Goal: Find specific page/section: Find specific page/section

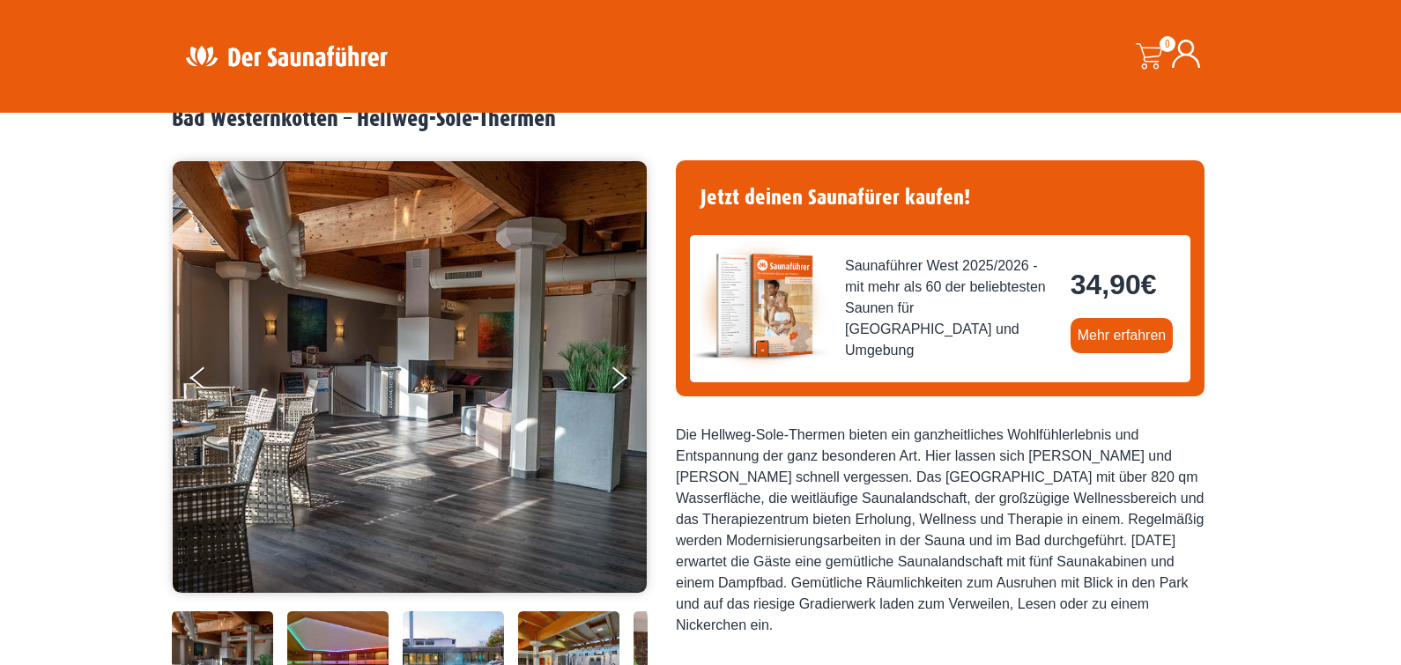
scroll to position [92, 0]
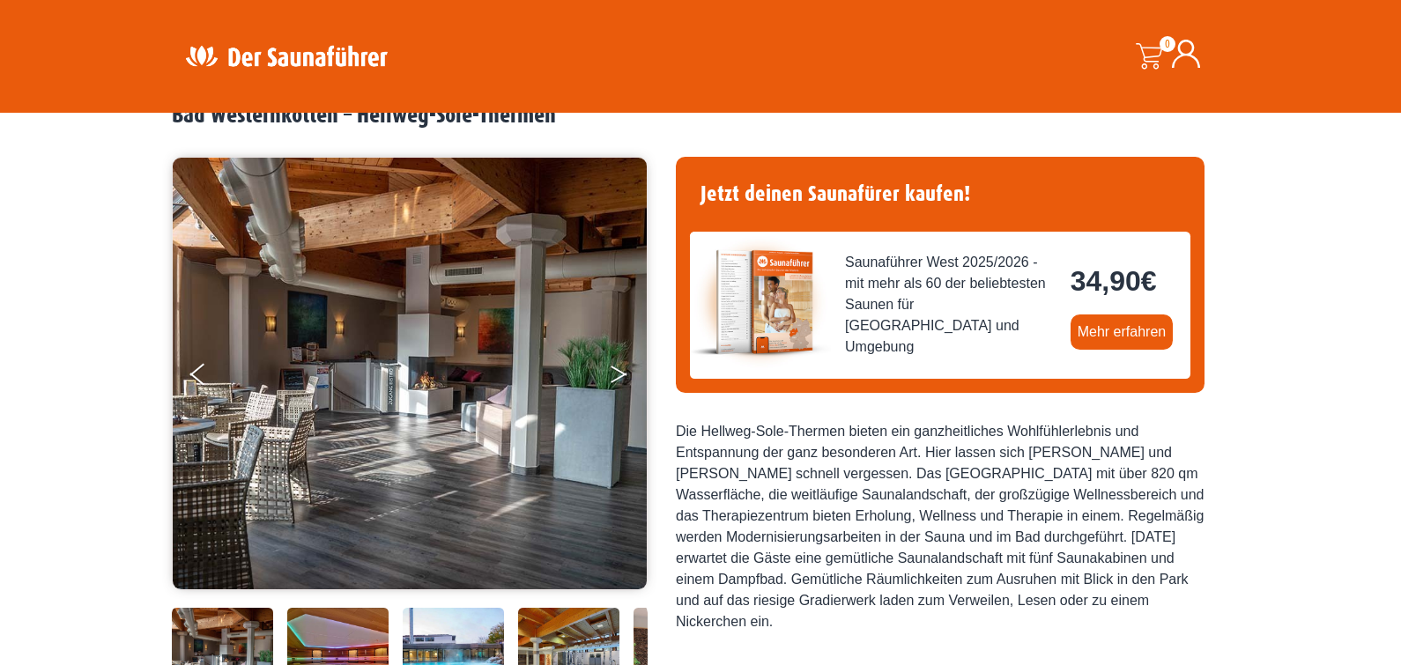
click at [619, 371] on icon "Next" at bounding box center [619, 371] width 16 height 11
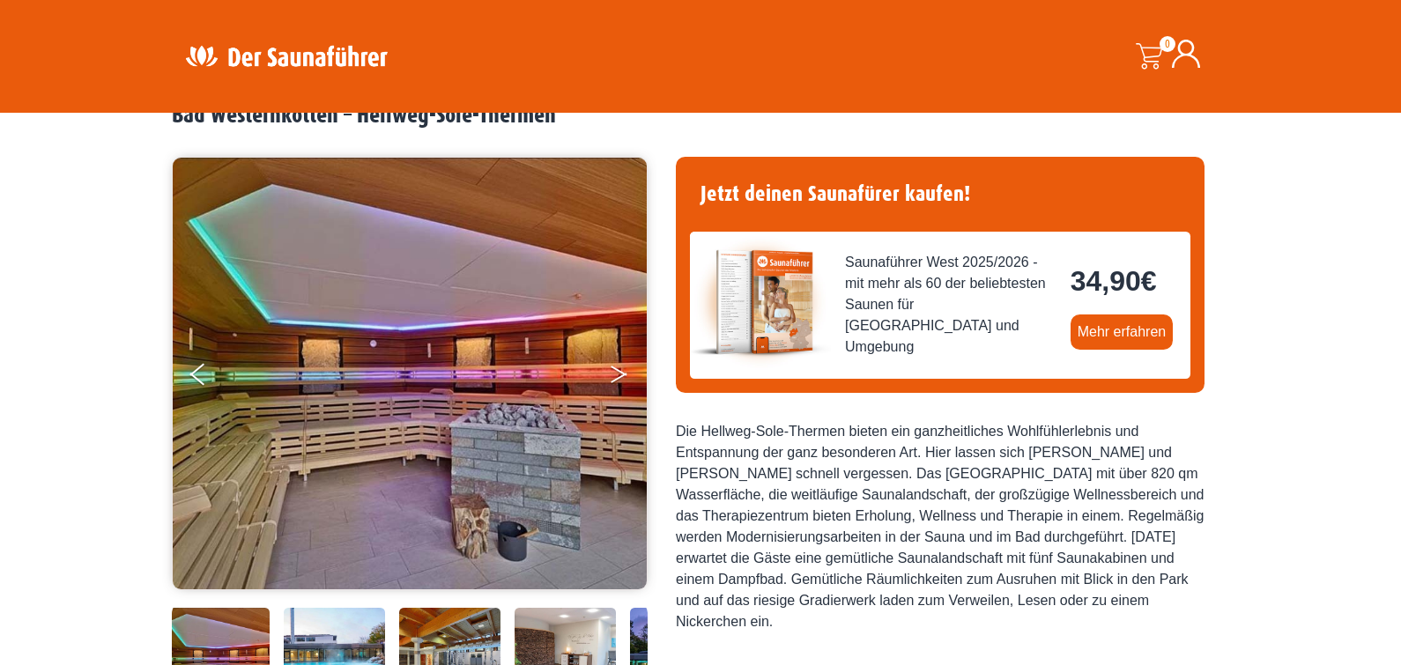
click at [619, 371] on icon "Next" at bounding box center [619, 371] width 16 height 11
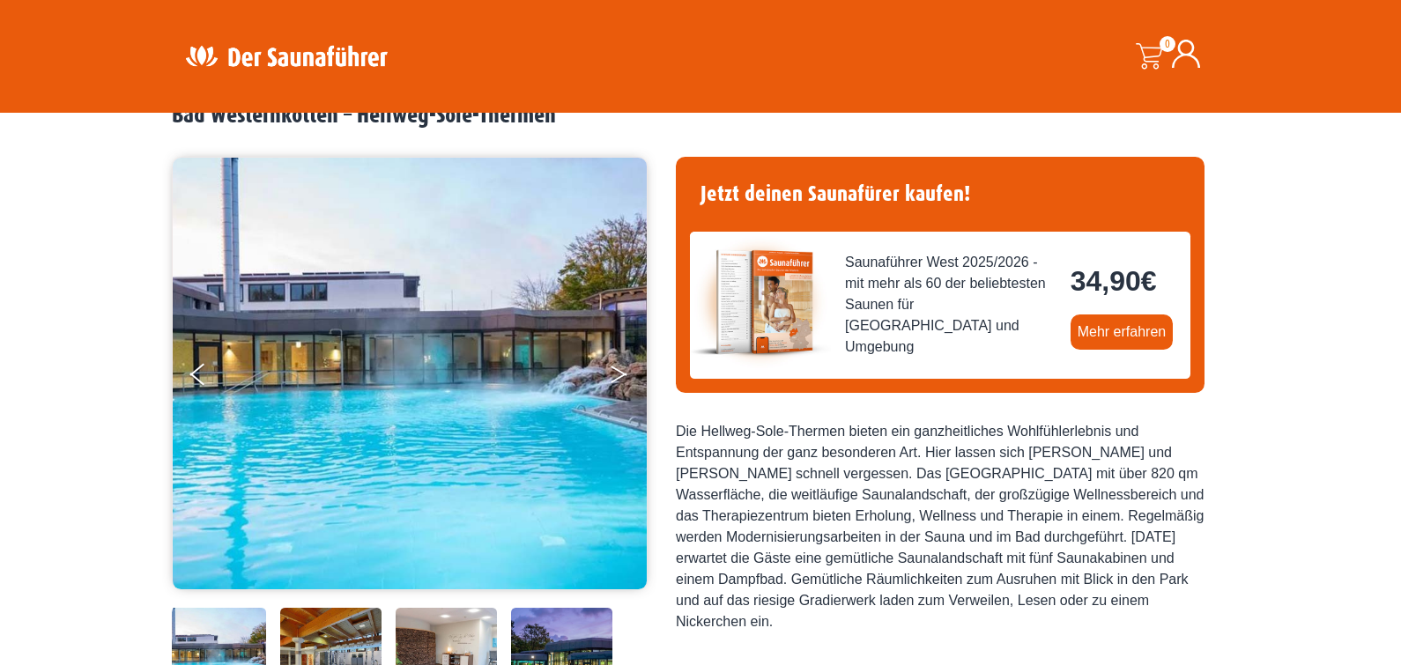
click at [619, 371] on icon "Next" at bounding box center [619, 371] width 16 height 11
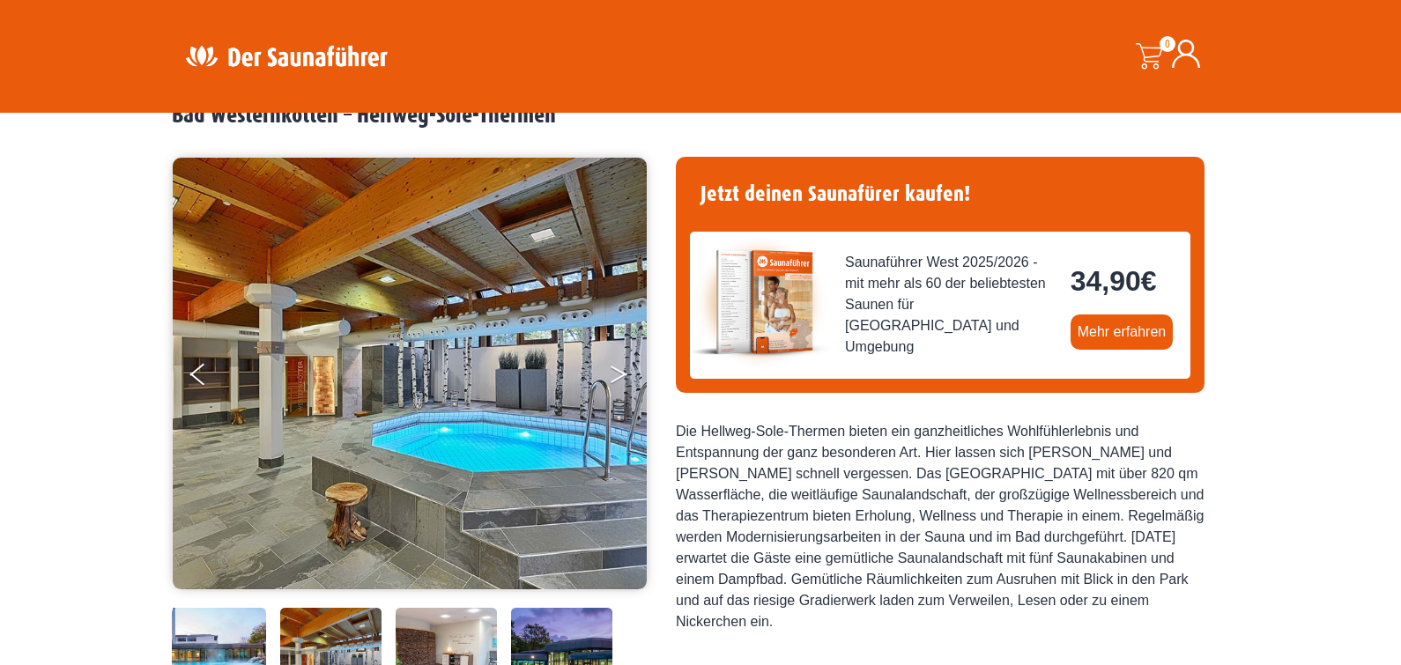
click at [619, 371] on icon "Next" at bounding box center [619, 371] width 16 height 11
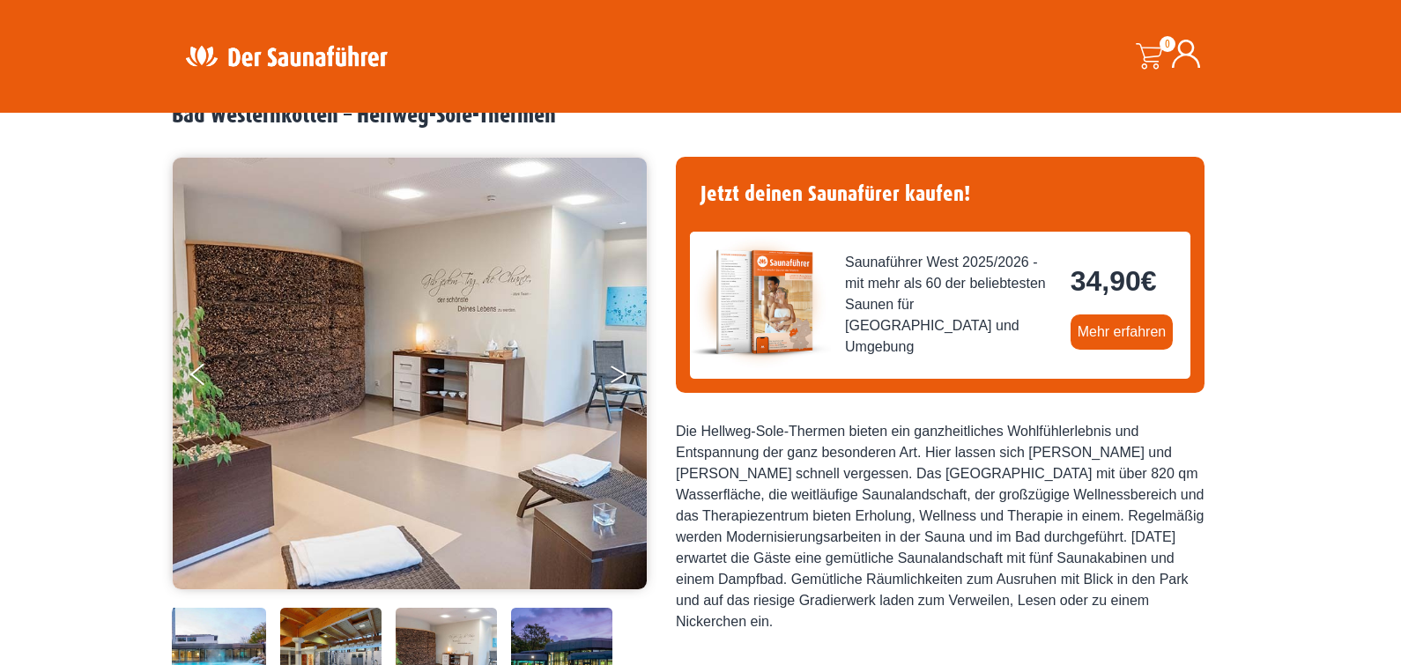
click at [619, 371] on icon "Next" at bounding box center [619, 371] width 16 height 11
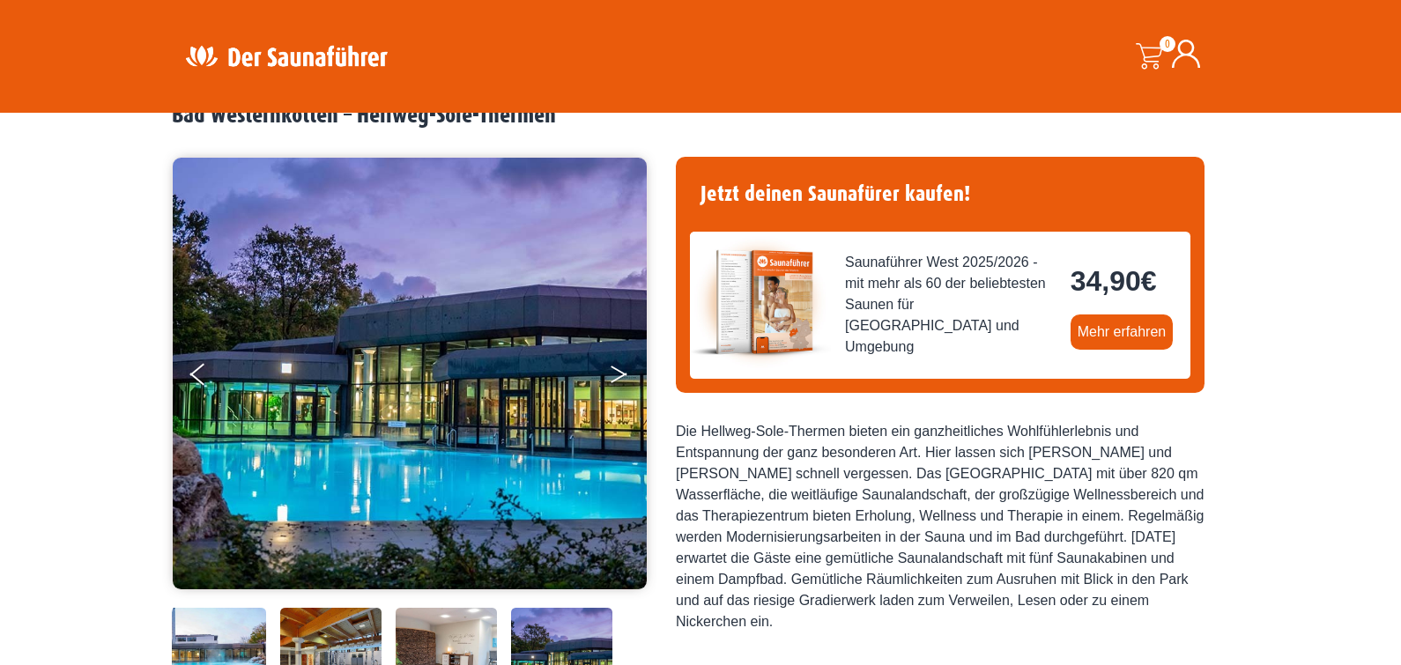
click at [619, 371] on icon "Next" at bounding box center [619, 371] width 16 height 11
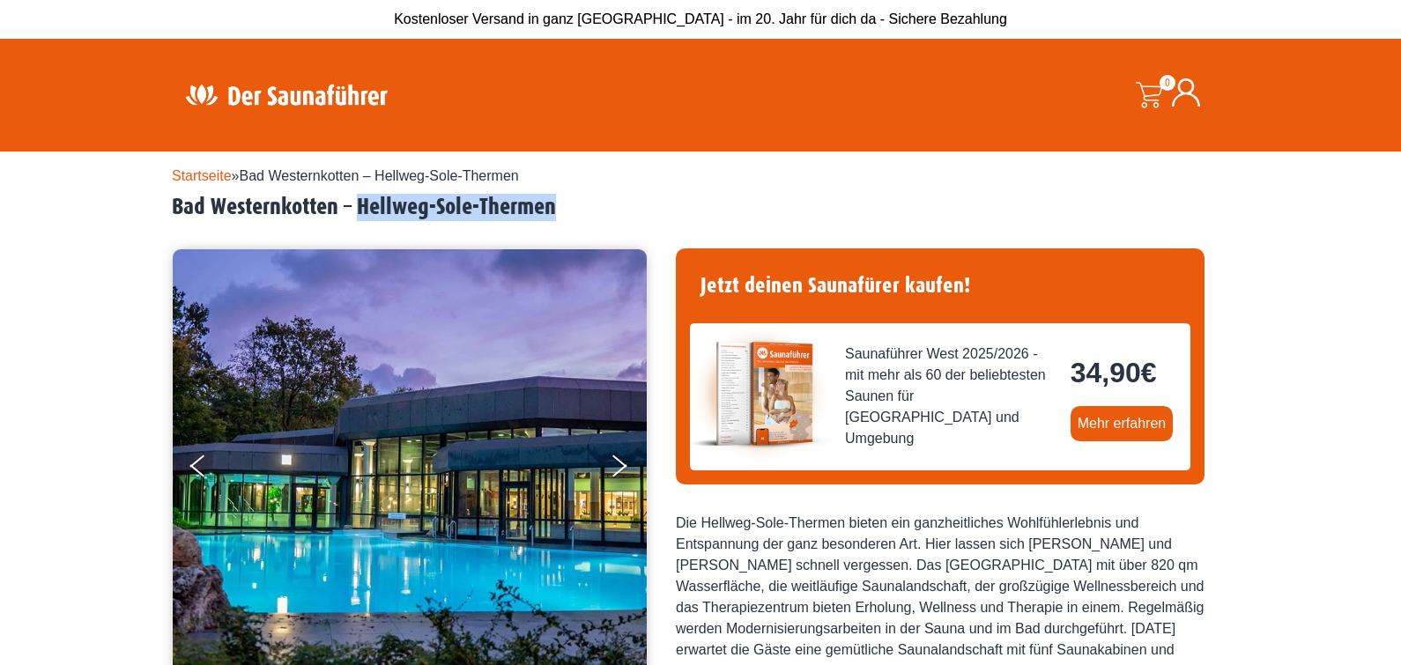
drag, startPoint x: 363, startPoint y: 208, endPoint x: 613, endPoint y: 200, distance: 250.4
click at [637, 220] on h2 "Bad Westernkotten – Hellweg-Sole-Thermen" at bounding box center [700, 207] width 1057 height 27
copy h2 "Hellweg-Sole-Thermen"
